Goal: Task Accomplishment & Management: Use online tool/utility

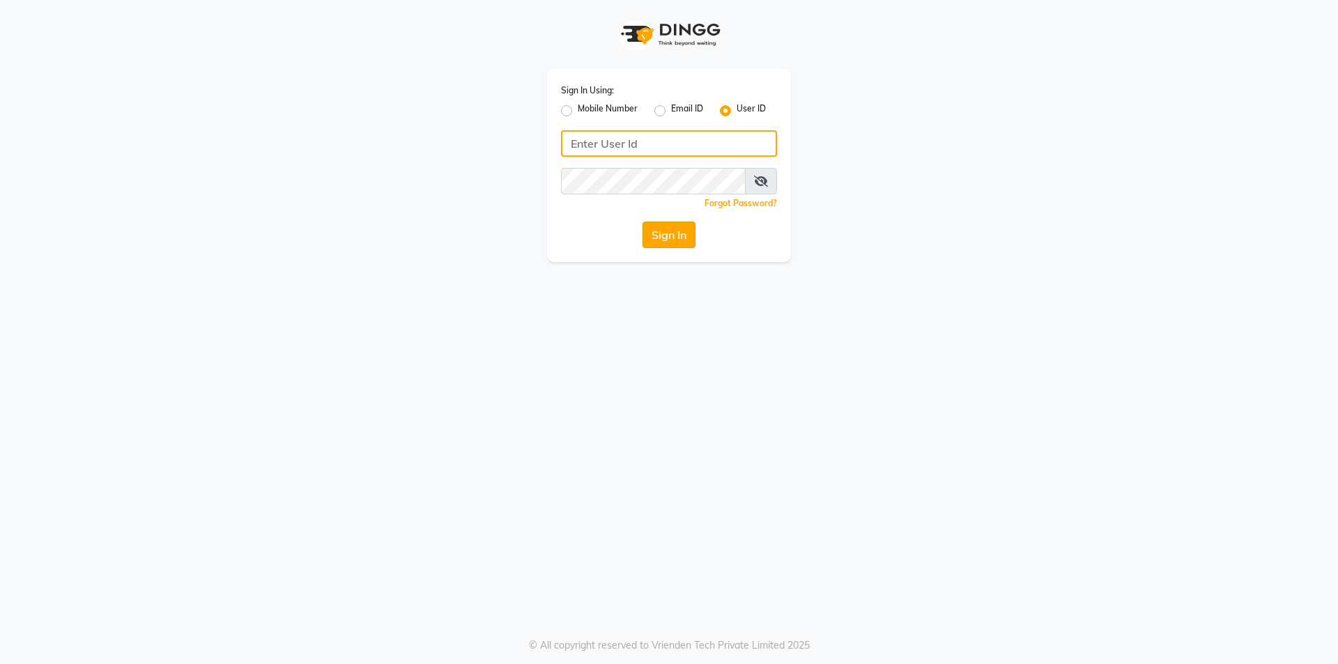
type input "prabhutasalon"
click at [671, 229] on button "Sign In" at bounding box center [669, 235] width 53 height 26
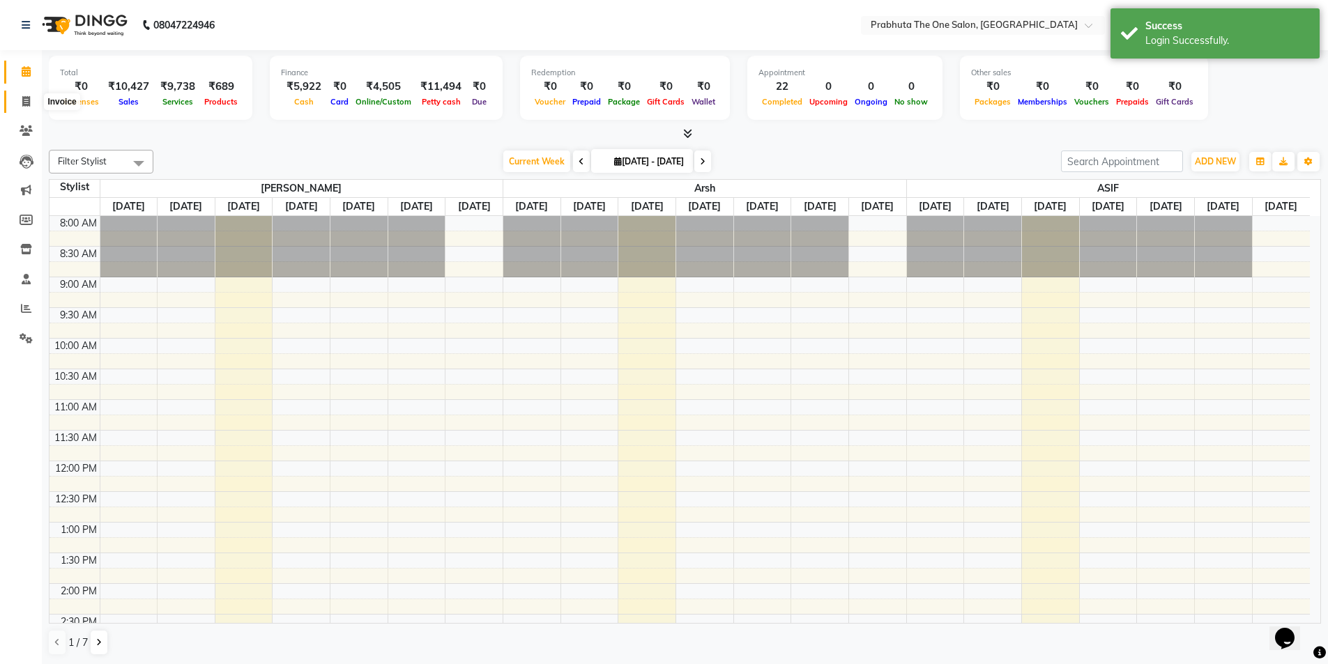
click at [26, 94] on span at bounding box center [26, 102] width 24 height 16
select select "5326"
select select "service"
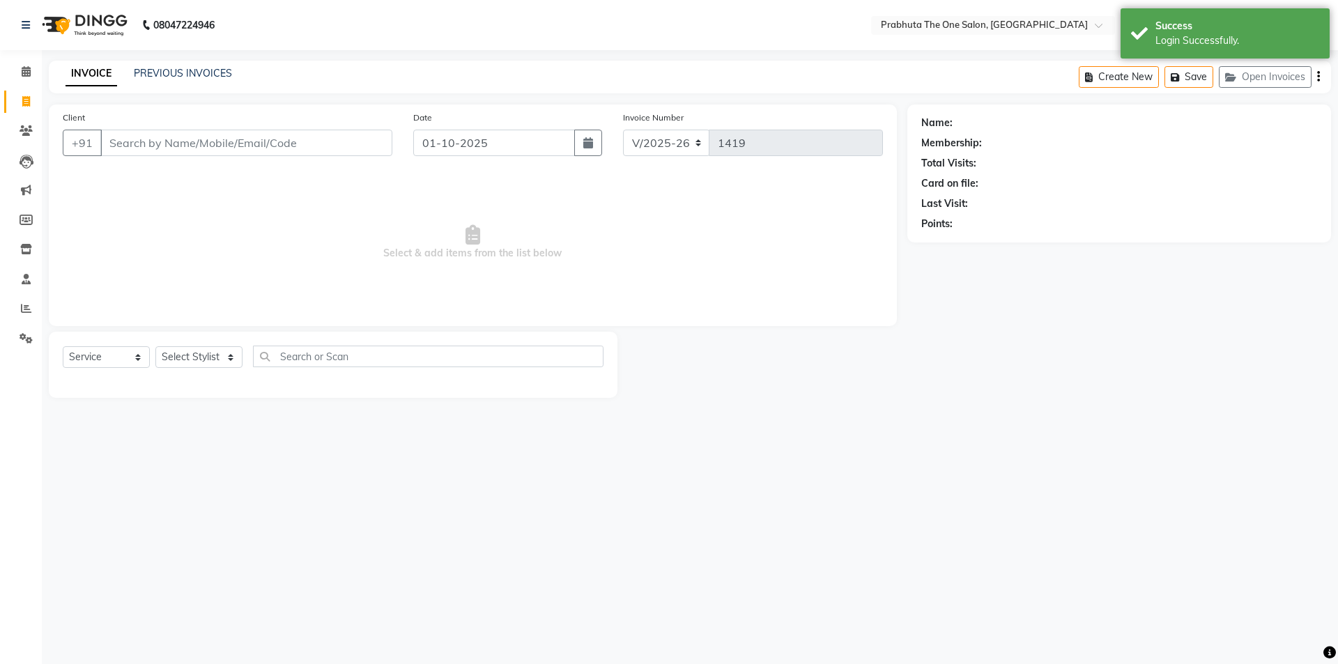
click at [164, 60] on div "08047224946 Select Location × Prabhuta The One Salon, [PERSON_NAME] WhatsApp St…" at bounding box center [669, 332] width 1338 height 664
click at [166, 70] on link "PREVIOUS INVOICES" at bounding box center [183, 73] width 98 height 13
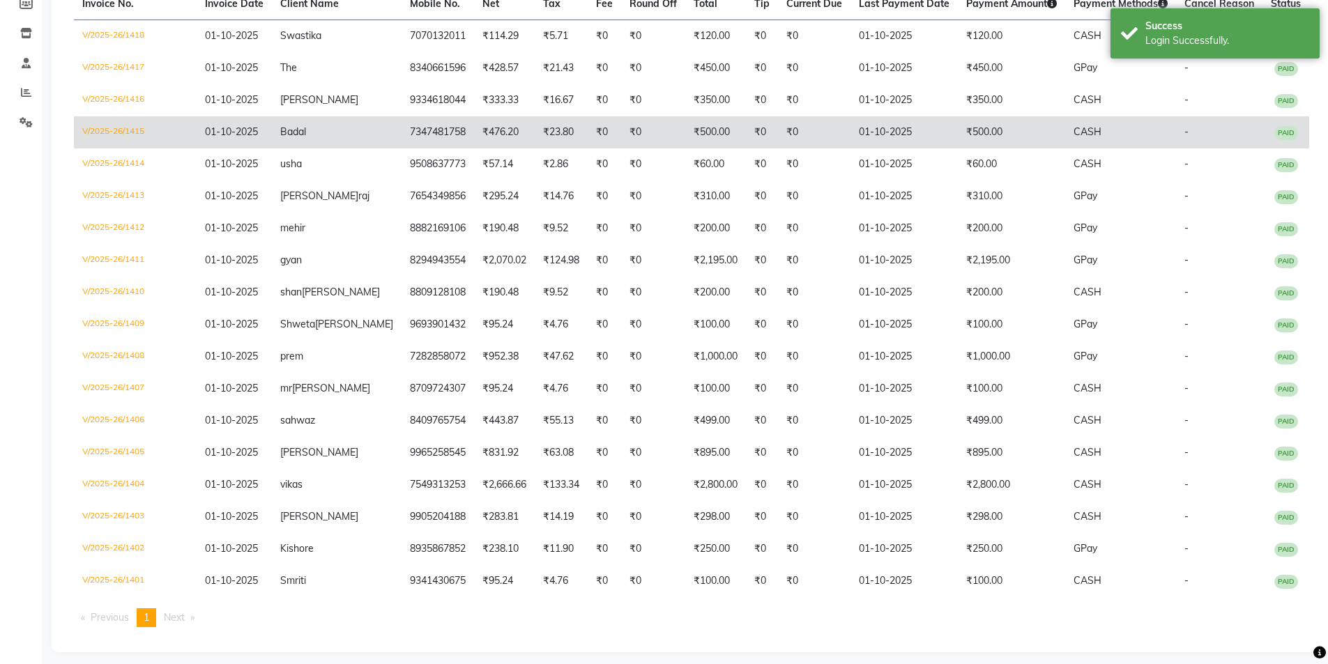
scroll to position [253, 0]
